Goal: Transaction & Acquisition: Download file/media

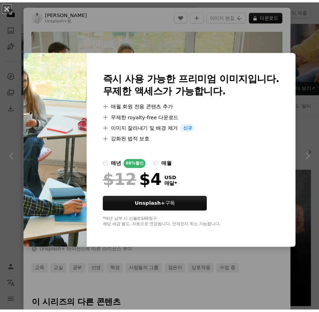
scroll to position [511, 0]
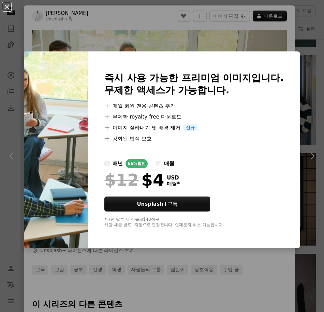
click at [140, 15] on div "An X shape 즉시 사용 가능한 프리미엄 이미지입니다. 무제한 액세스가 가능합니다. A plus sign 매월 회원 전용 콘텐츠 추가 A…" at bounding box center [162, 156] width 324 height 312
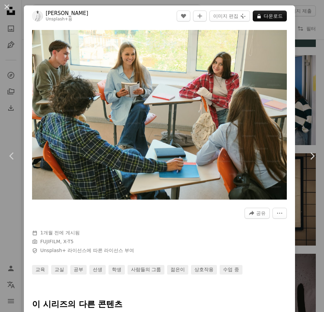
drag, startPoint x: 161, startPoint y: 114, endPoint x: 196, endPoint y: 219, distance: 111.5
click at [196, 219] on div at bounding box center [159, 224] width 255 height 11
click at [8, 7] on button "An X shape" at bounding box center [7, 7] width 8 height 8
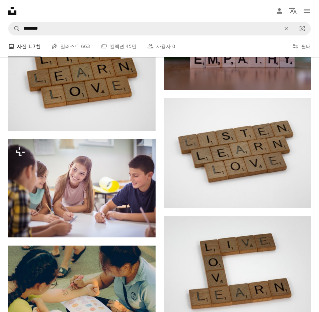
scroll to position [838, 0]
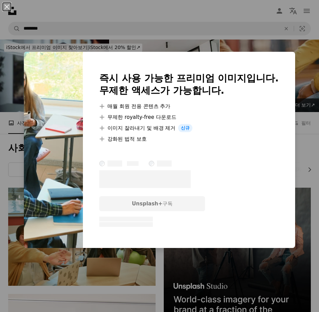
scroll to position [477, 0]
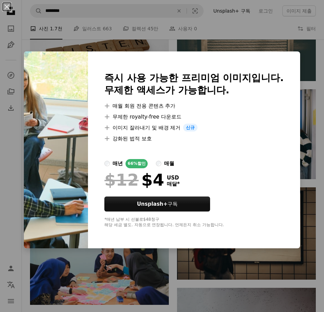
click at [225, 30] on div "An X shape 즉시 사용 가능한 프리미엄 이미지입니다. 무제한 액세스가 가능합니다. A plus sign 매월 회원 전용 콘텐츠 추가 A…" at bounding box center [162, 156] width 324 height 312
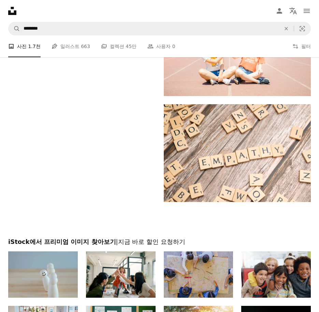
scroll to position [1383, 0]
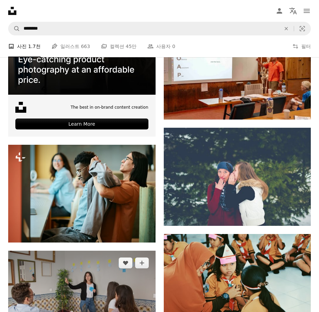
scroll to position [1724, 0]
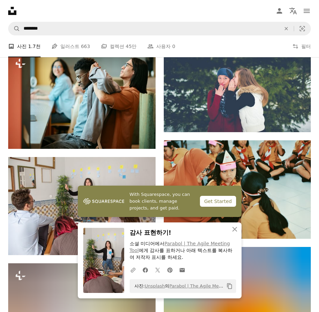
scroll to position [1861, 0]
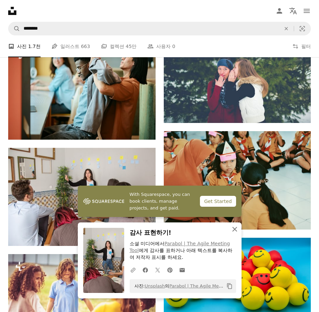
click at [239, 227] on icon "An X shape" at bounding box center [234, 229] width 8 height 8
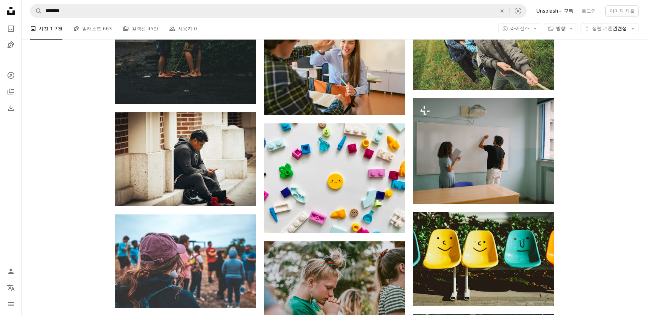
scroll to position [5089, 0]
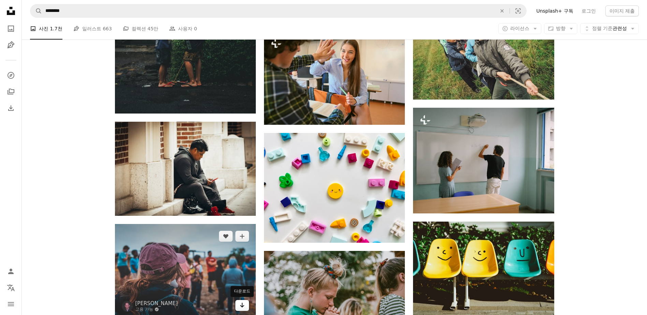
click at [245, 308] on link "Arrow pointing down" at bounding box center [242, 305] width 14 height 11
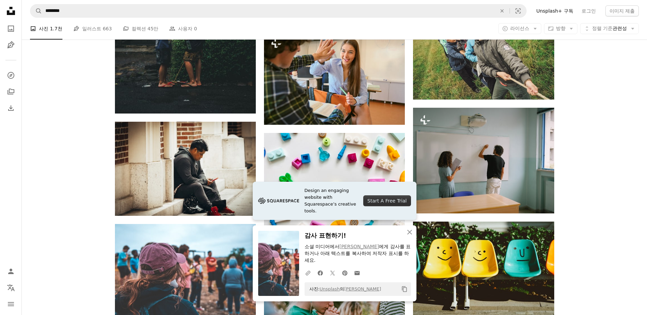
click at [318, 235] on icon "button" at bounding box center [409, 232] width 5 height 5
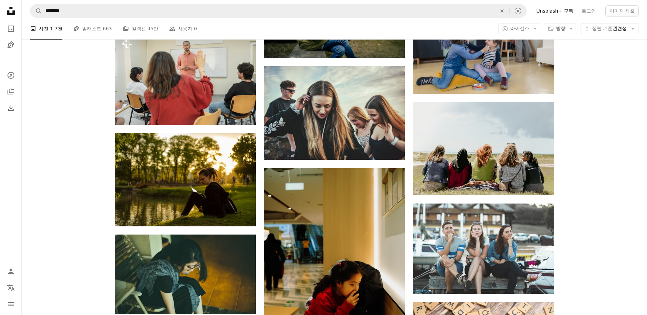
scroll to position [6828, 0]
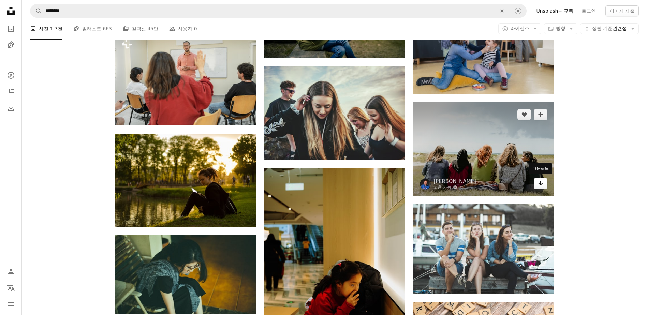
click at [318, 183] on icon "Arrow pointing down" at bounding box center [540, 183] width 5 height 8
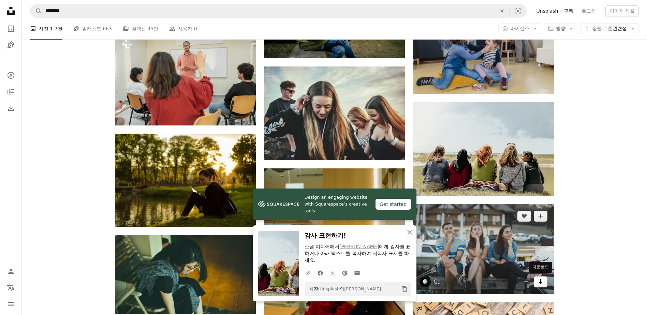
click at [318, 283] on icon "Arrow pointing down" at bounding box center [540, 282] width 5 height 8
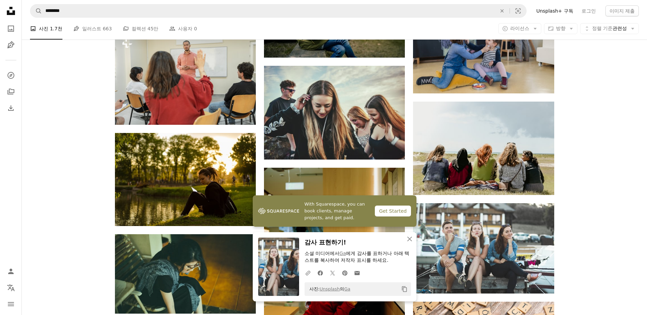
scroll to position [6829, 0]
